Goal: Transaction & Acquisition: Download file/media

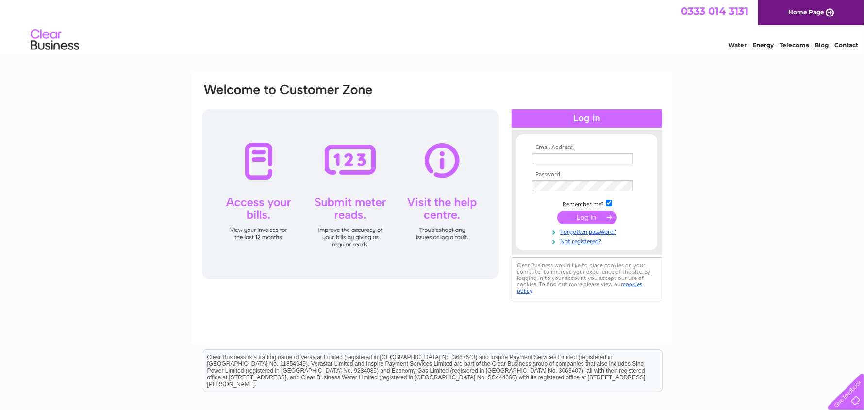
type input "[PERSON_NAME][EMAIL_ADDRESS][PERSON_NAME][DOMAIN_NAME]"
click at [577, 218] on input "submit" at bounding box center [587, 218] width 60 height 14
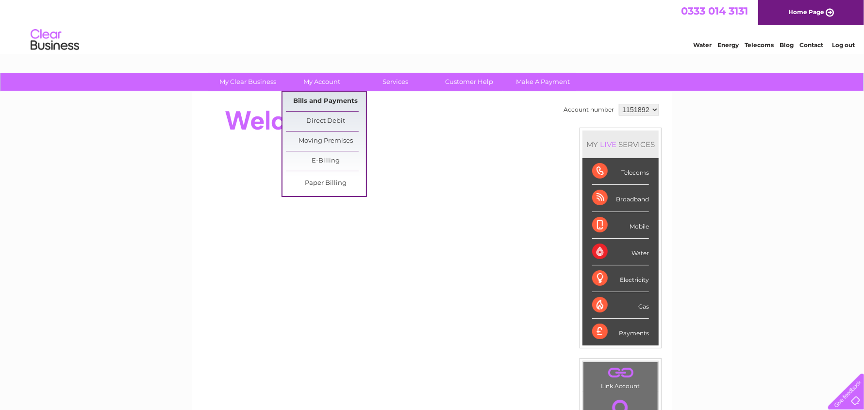
click at [330, 96] on link "Bills and Payments" at bounding box center [326, 101] width 80 height 19
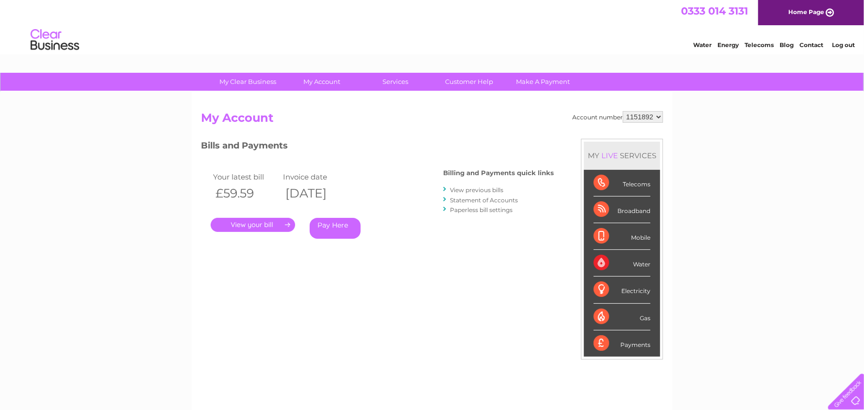
click at [279, 226] on link "." at bounding box center [253, 225] width 84 height 14
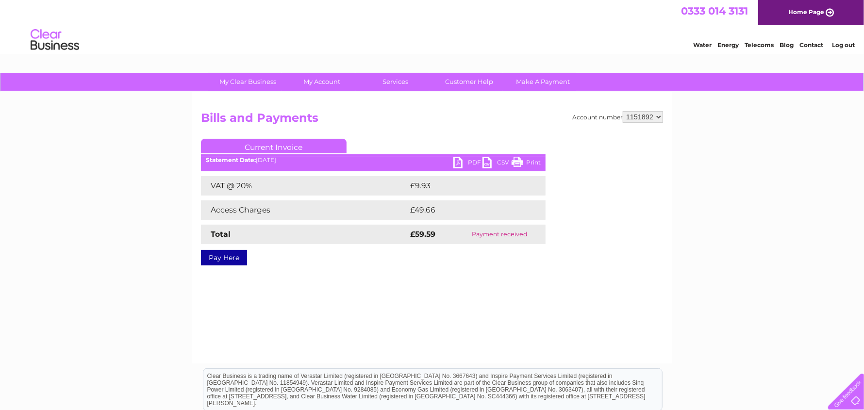
click at [467, 158] on link "PDF" at bounding box center [467, 164] width 29 height 14
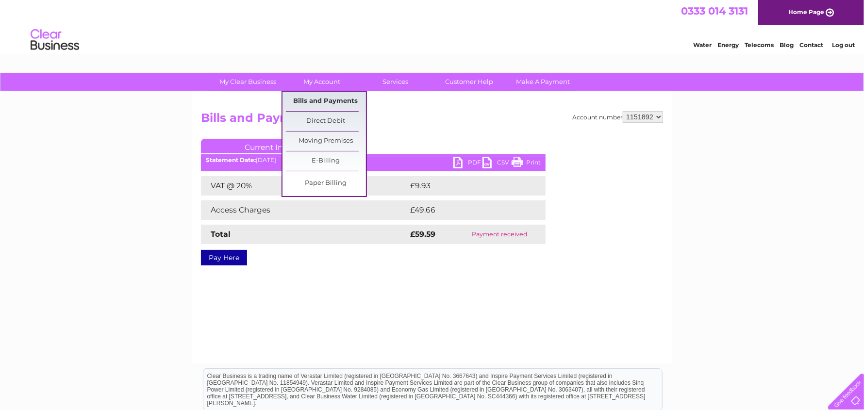
click at [320, 100] on link "Bills and Payments" at bounding box center [326, 101] width 80 height 19
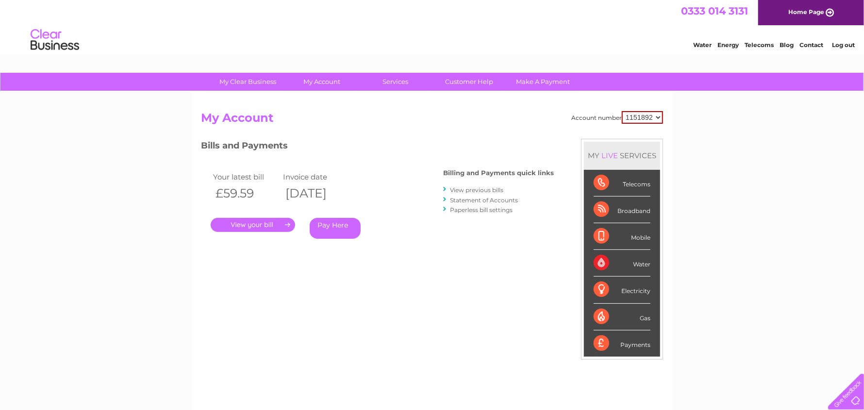
click at [478, 190] on link "View previous bills" at bounding box center [476, 189] width 53 height 7
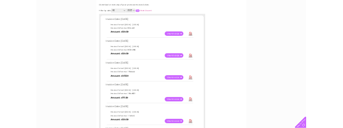
scroll to position [146, 0]
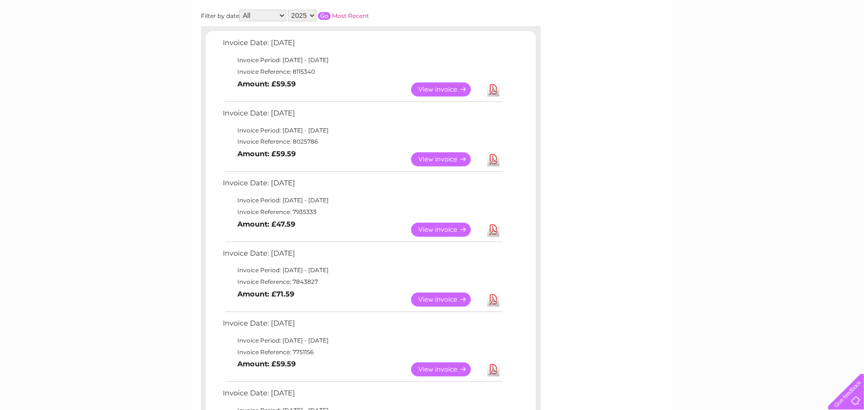
click at [495, 368] on link "Download" at bounding box center [493, 370] width 12 height 14
click at [494, 156] on link "Download" at bounding box center [493, 159] width 12 height 14
click at [497, 88] on link "Download" at bounding box center [493, 90] width 12 height 14
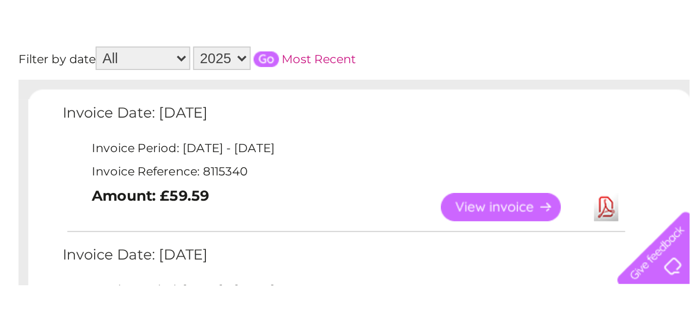
scroll to position [145, 0]
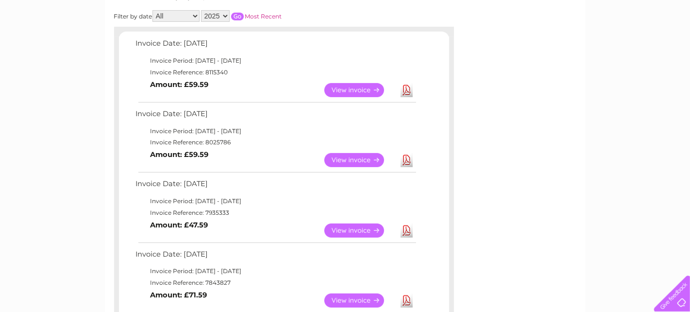
click at [404, 227] on link "Download" at bounding box center [406, 230] width 12 height 14
